Goal: Task Accomplishment & Management: Complete application form

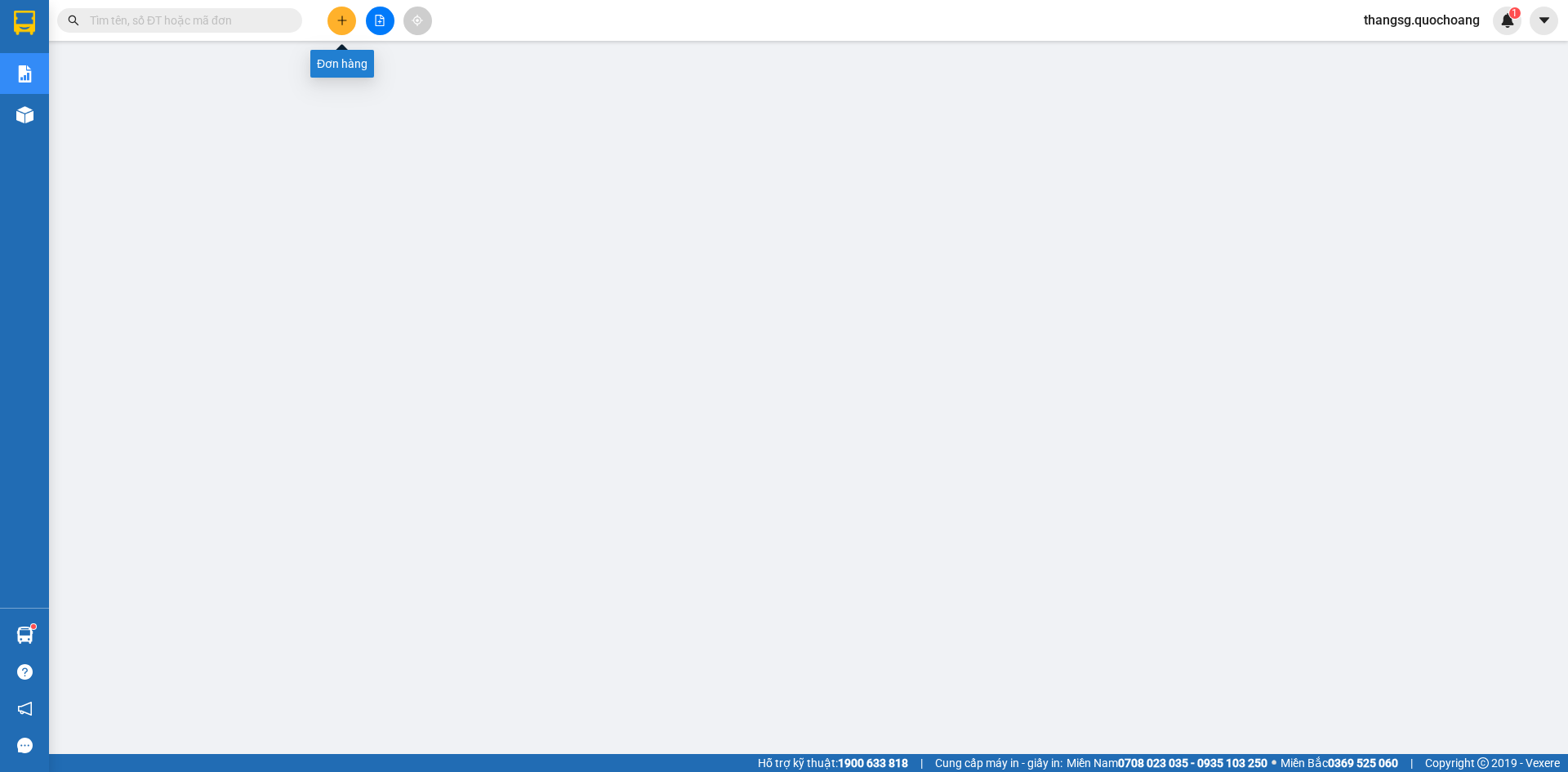
click at [340, 21] on icon "plus" at bounding box center [342, 20] width 11 height 11
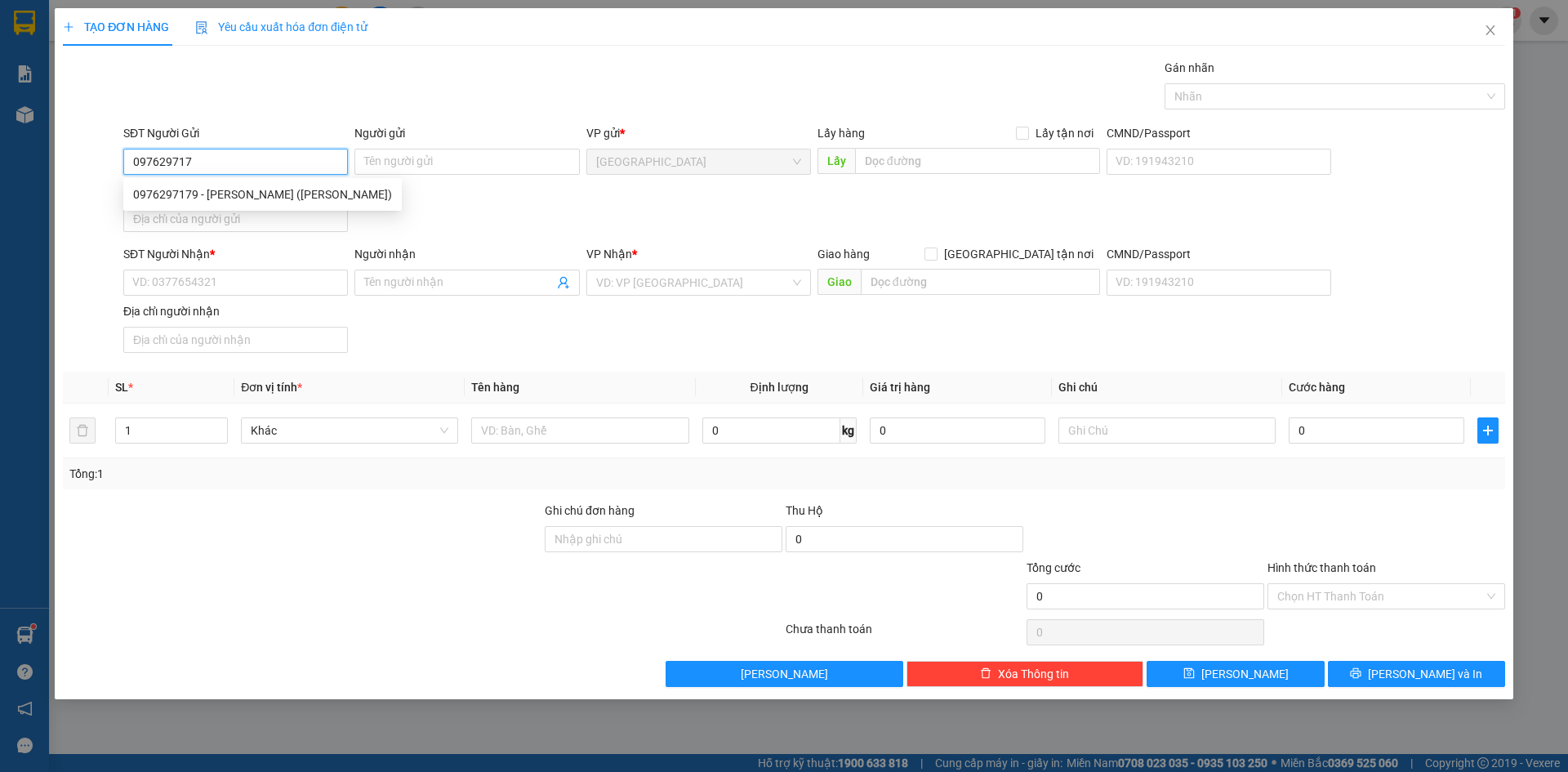
type input "0976297179"
click at [264, 193] on div "0976297179 - [PERSON_NAME] ([PERSON_NAME])" at bounding box center [263, 194] width 259 height 18
type input "[PERSON_NAME] ([PERSON_NAME])"
type input "0976297179"
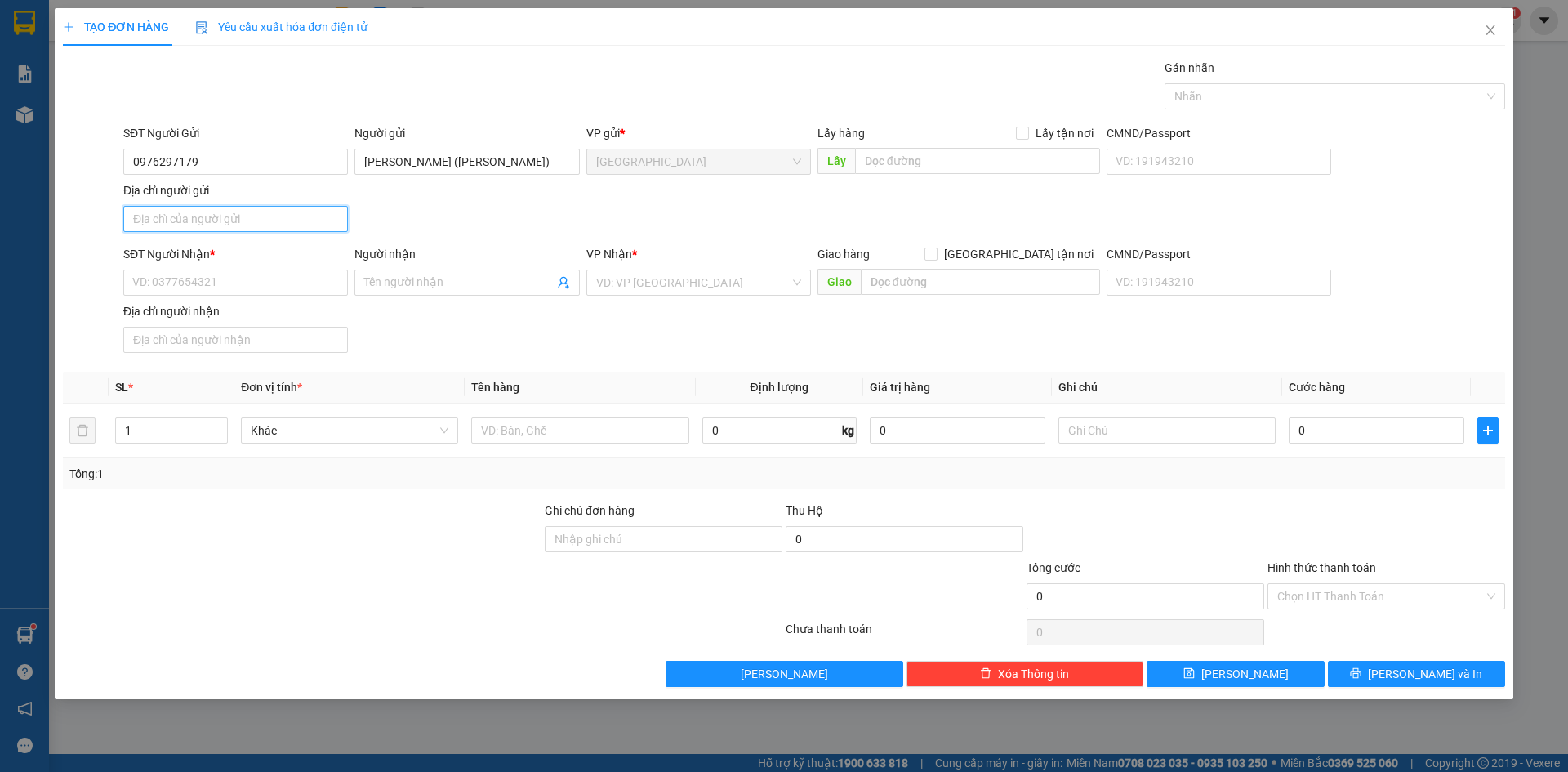
click at [258, 214] on input "Địa chỉ người gửi" at bounding box center [235, 219] width 225 height 26
type input "127/44/44 NI SƯ HUỲNH LIÊN P10 QUẬN [GEOGRAPHIC_DATA]"
click at [249, 287] on input "SĐT Người Nhận *" at bounding box center [235, 283] width 225 height 26
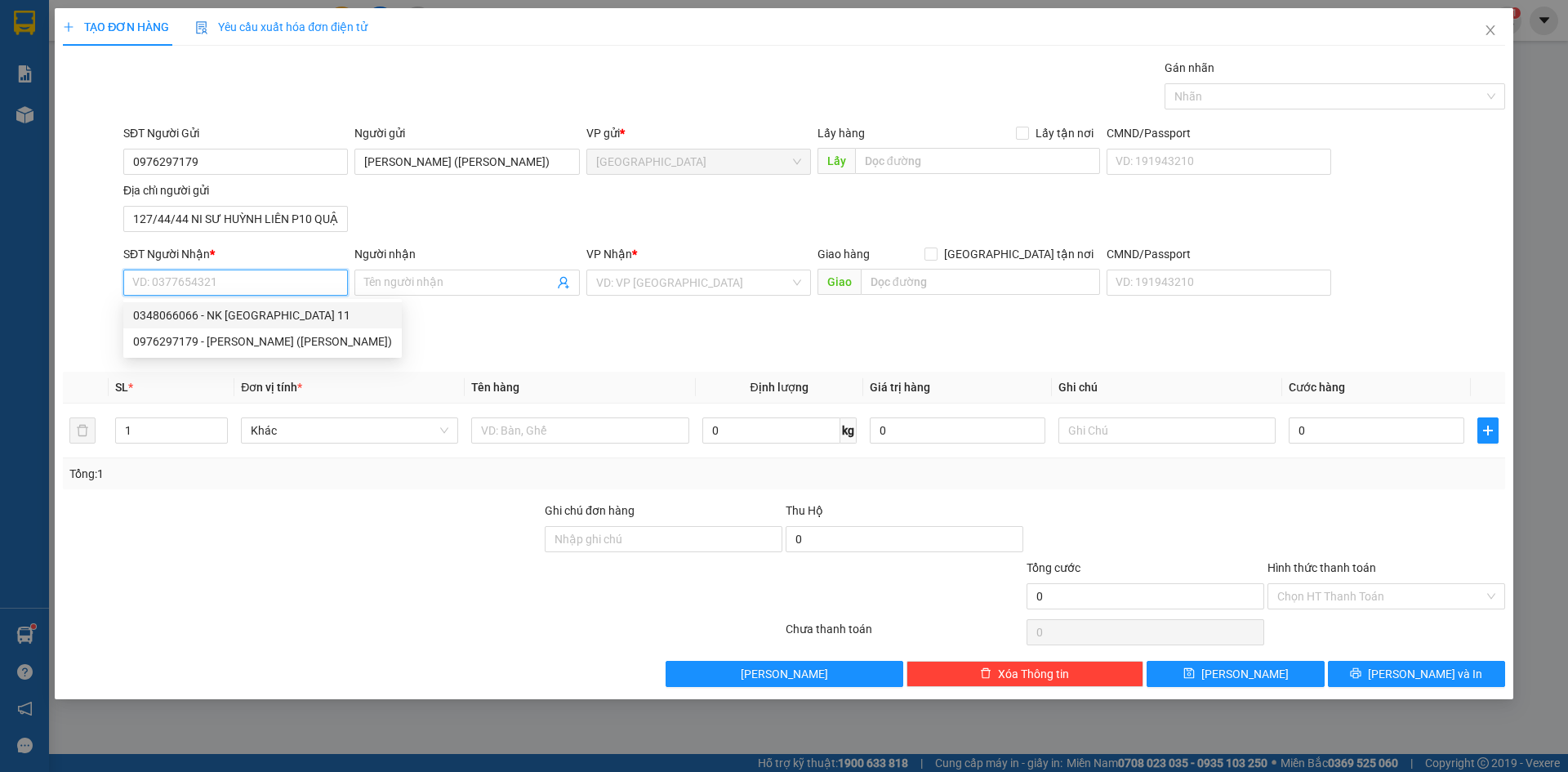
click at [249, 316] on div "0348066066 - NK [GEOGRAPHIC_DATA] 11" at bounding box center [263, 315] width 259 height 18
type input "0348066066"
type input "NK [GEOGRAPHIC_DATA] 11"
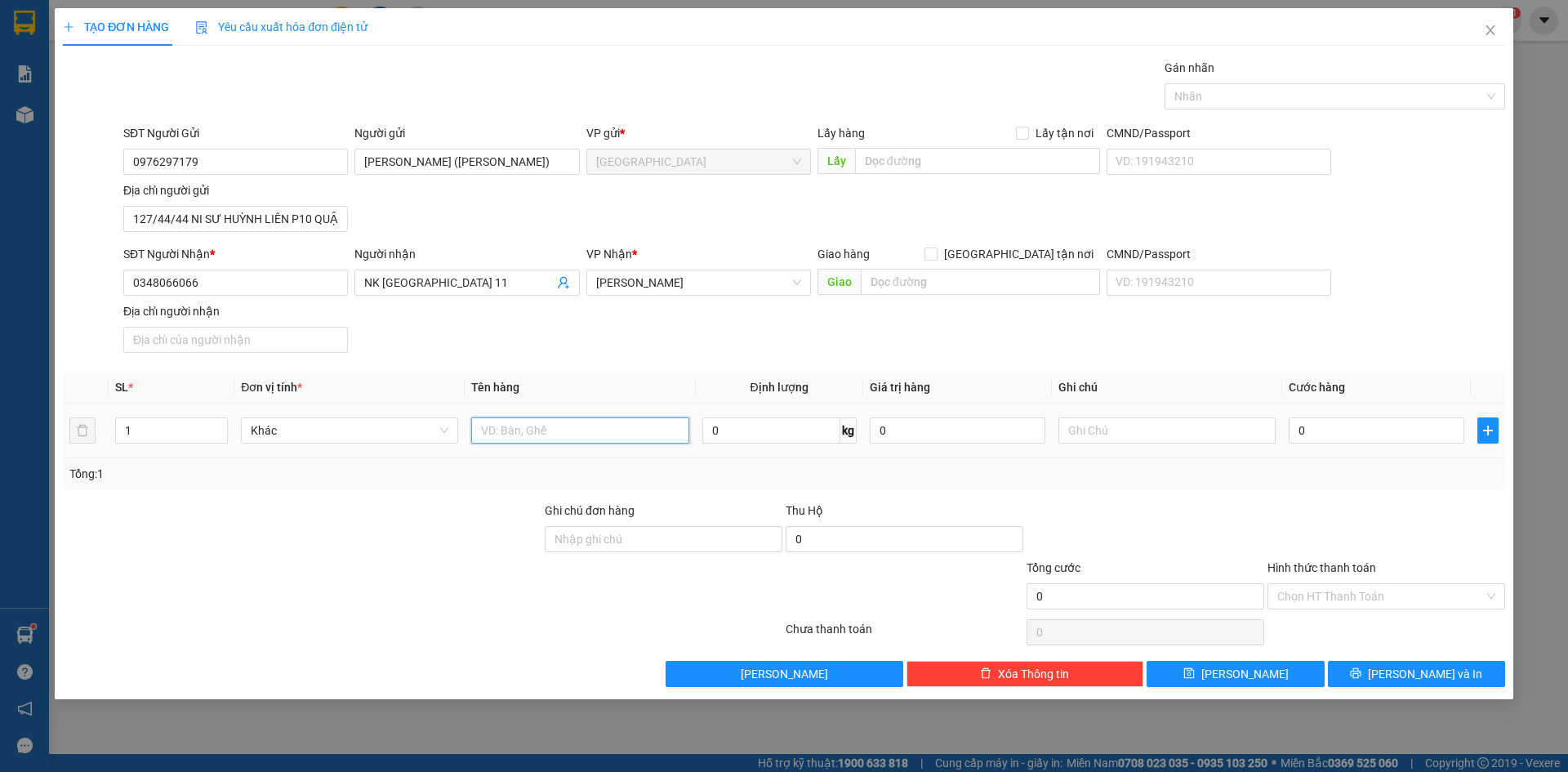
click at [591, 442] on input "text" at bounding box center [579, 430] width 218 height 26
type input "hộp"
click at [1439, 435] on input "0" at bounding box center [1376, 430] width 175 height 26
type input "2"
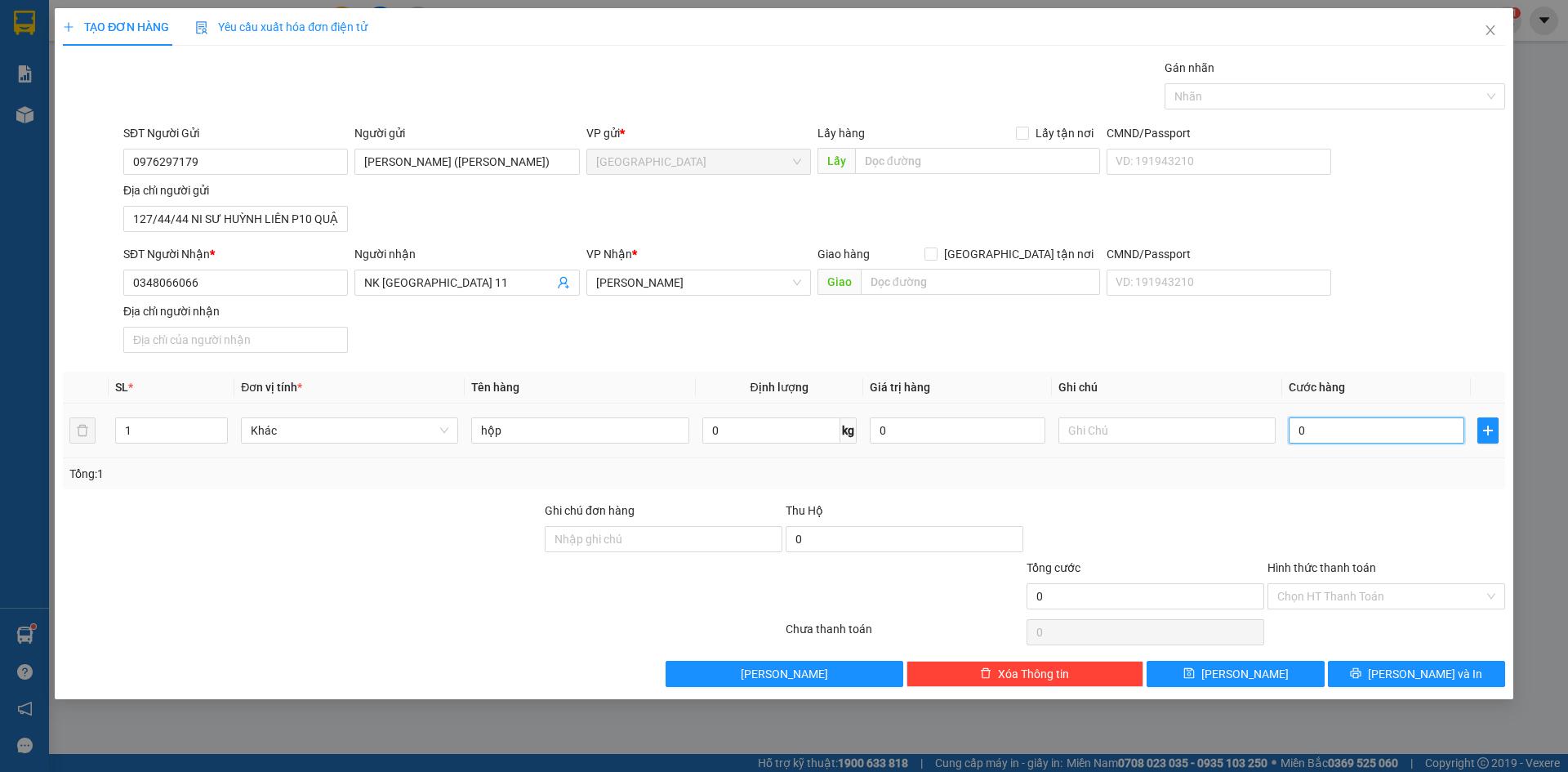
type input "2"
type input "20"
type input "20.000"
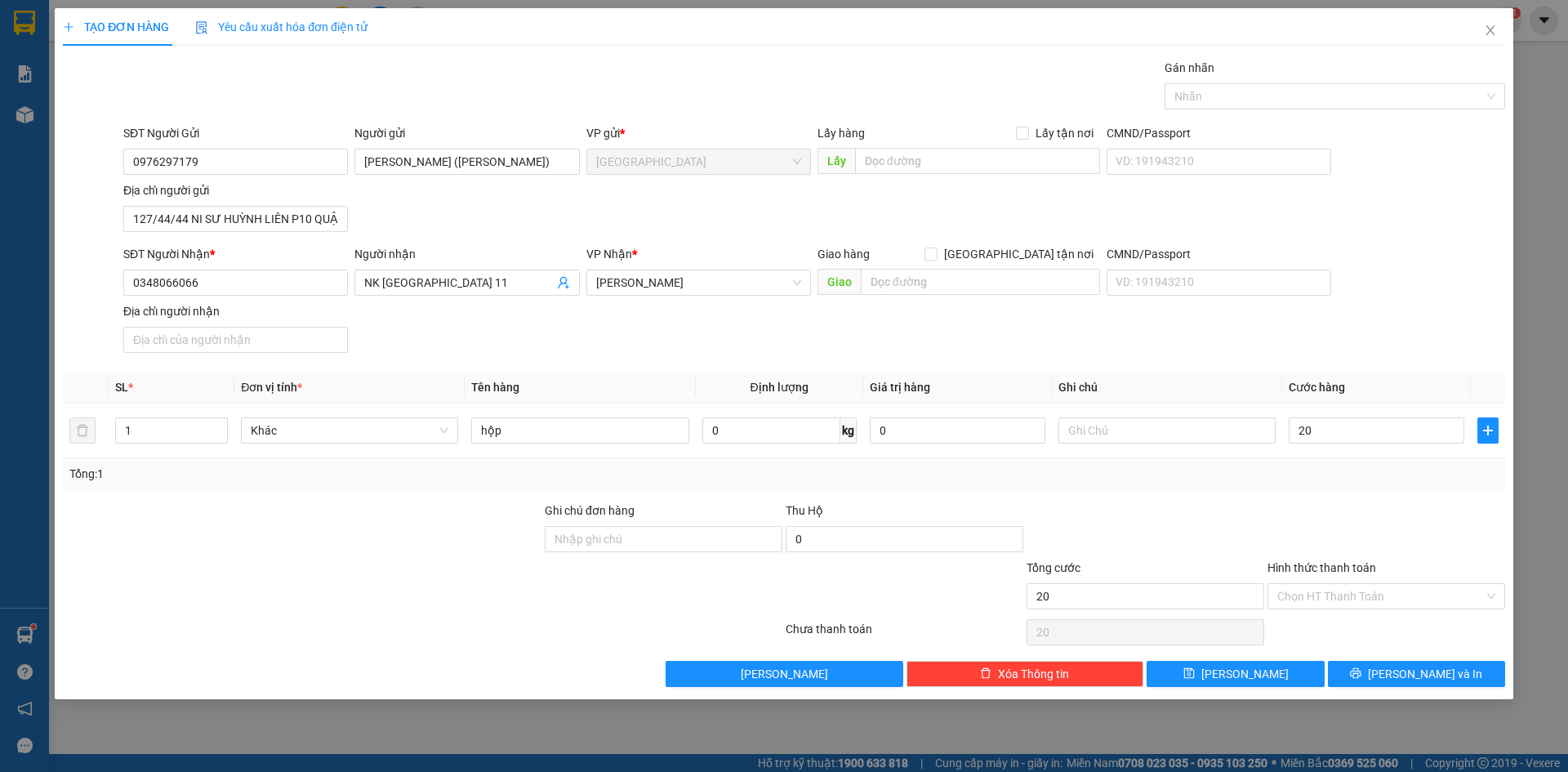
type input "20.000"
click at [1425, 486] on div "Tổng: 1" at bounding box center [784, 474] width 1442 height 31
click at [1368, 590] on input "Hình thức thanh toán" at bounding box center [1381, 596] width 206 height 24
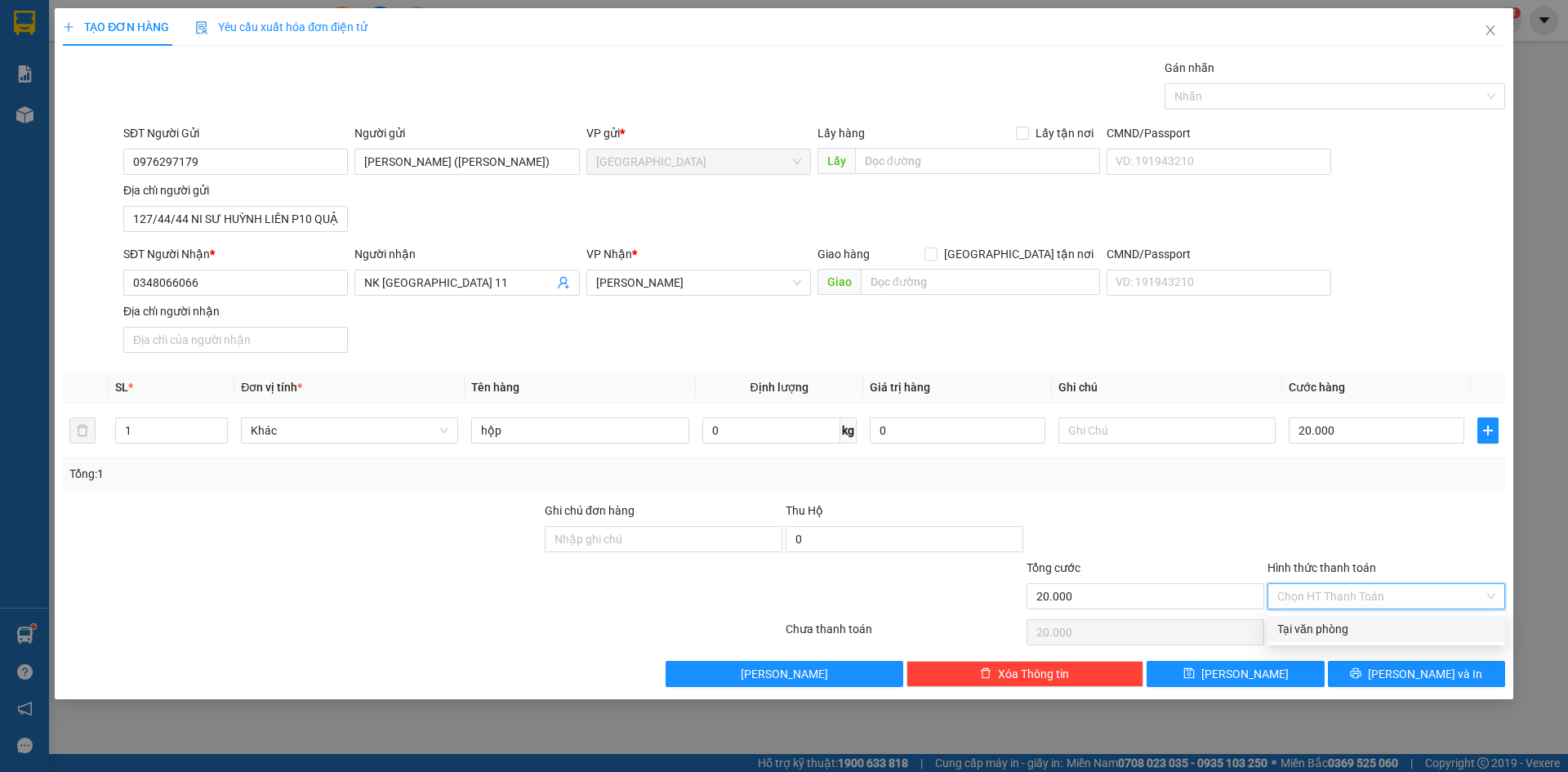
click at [1359, 627] on div "Tại văn phòng" at bounding box center [1386, 629] width 218 height 18
type input "0"
click at [1338, 667] on button "[PERSON_NAME] và In" at bounding box center [1416, 674] width 177 height 26
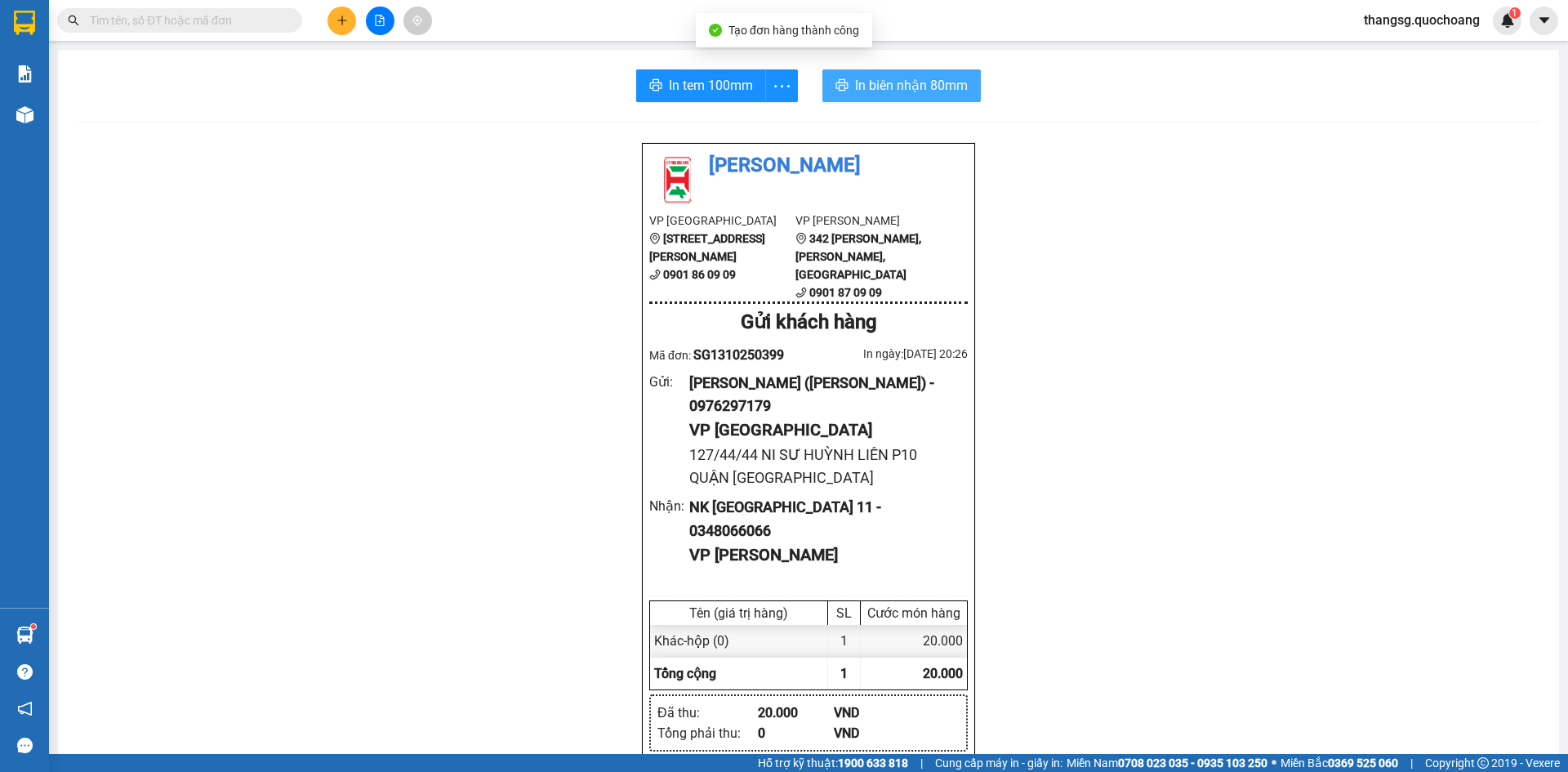
click at [883, 80] on span "In biên nhận 80mm" at bounding box center [911, 86] width 113 height 21
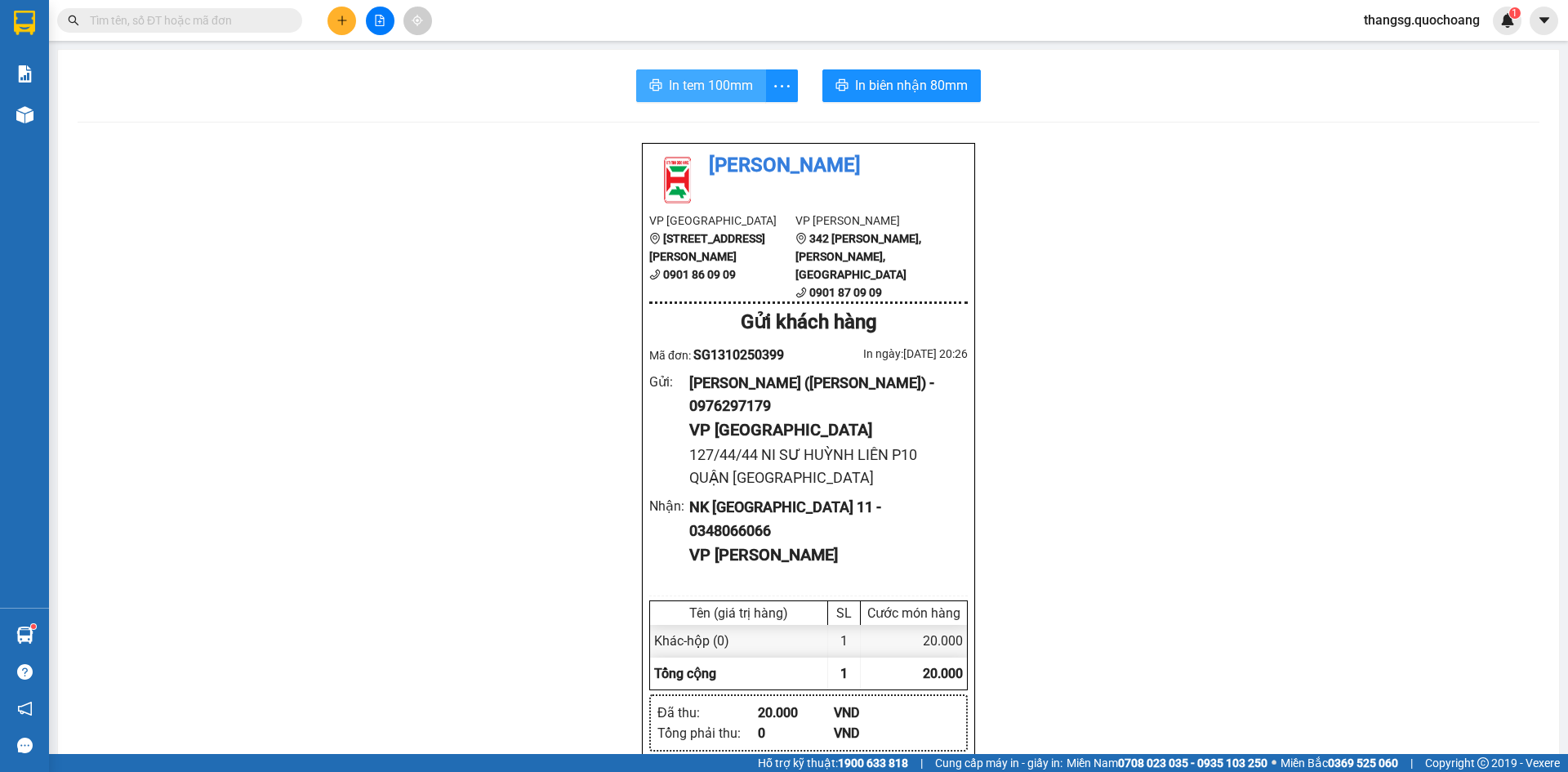
click at [745, 95] on span "In tem 100mm" at bounding box center [710, 86] width 84 height 21
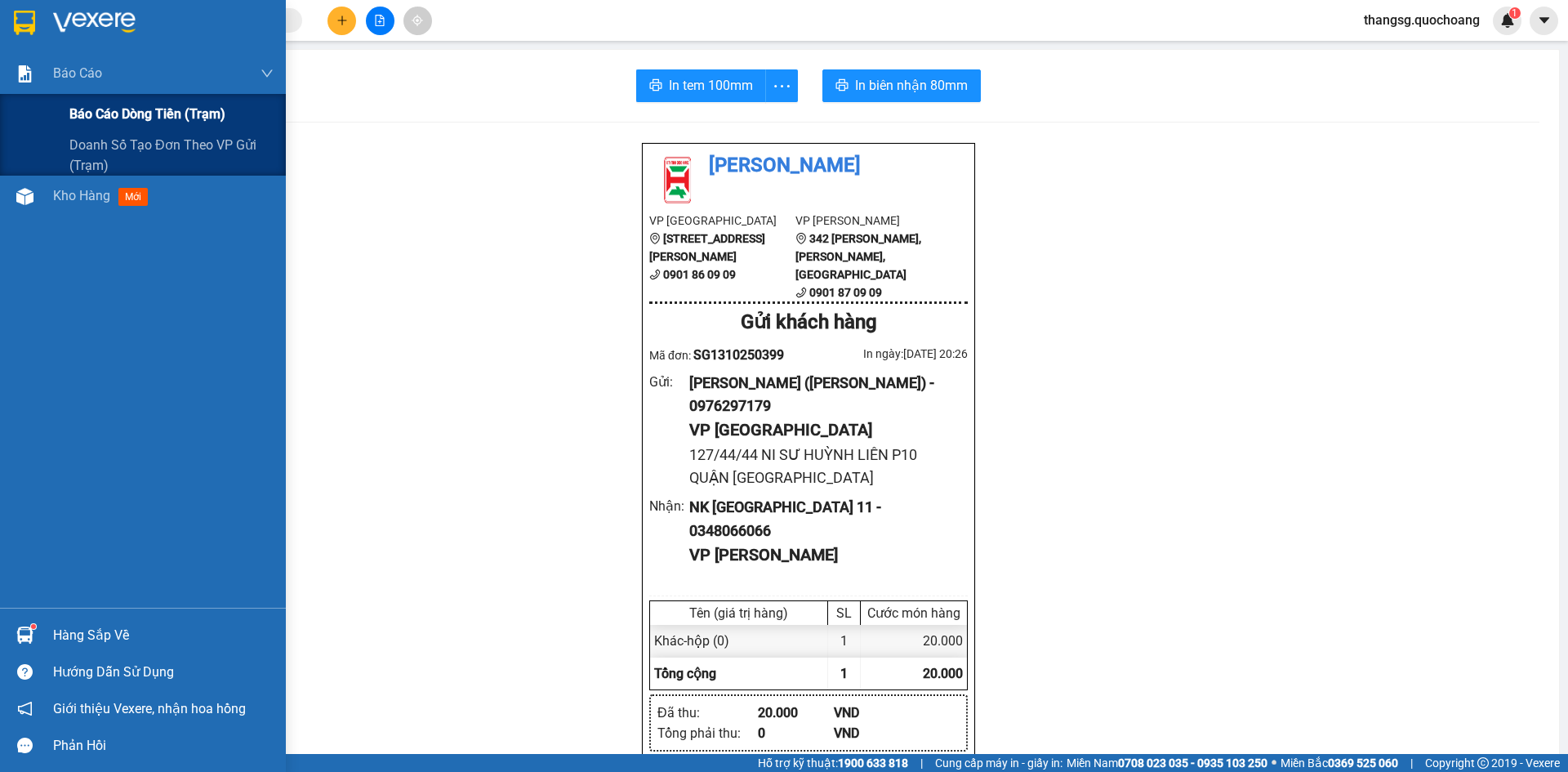
click at [154, 120] on span "Báo cáo dòng tiền (trạm)" at bounding box center [147, 114] width 156 height 21
